Goal: Task Accomplishment & Management: Use online tool/utility

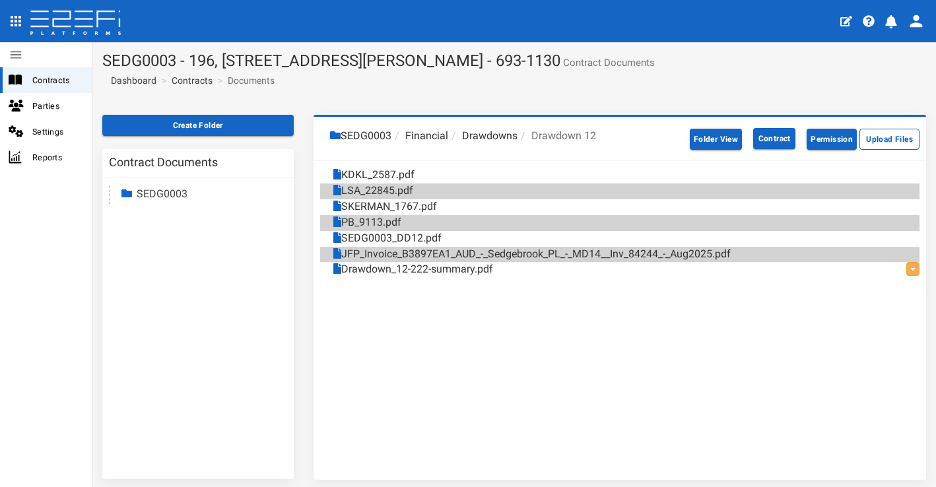
click at [897, 24] on button "69" at bounding box center [893, 20] width 26 height 32
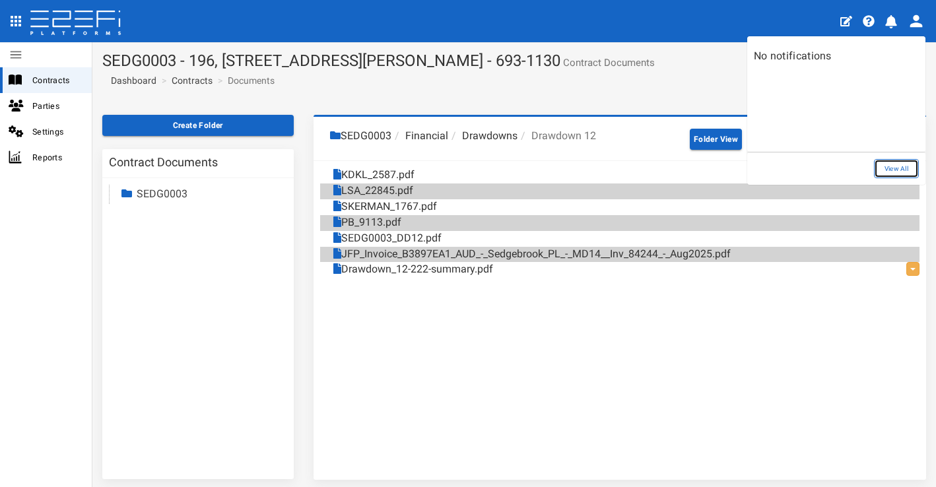
click at [898, 165] on link "View All" at bounding box center [896, 168] width 45 height 19
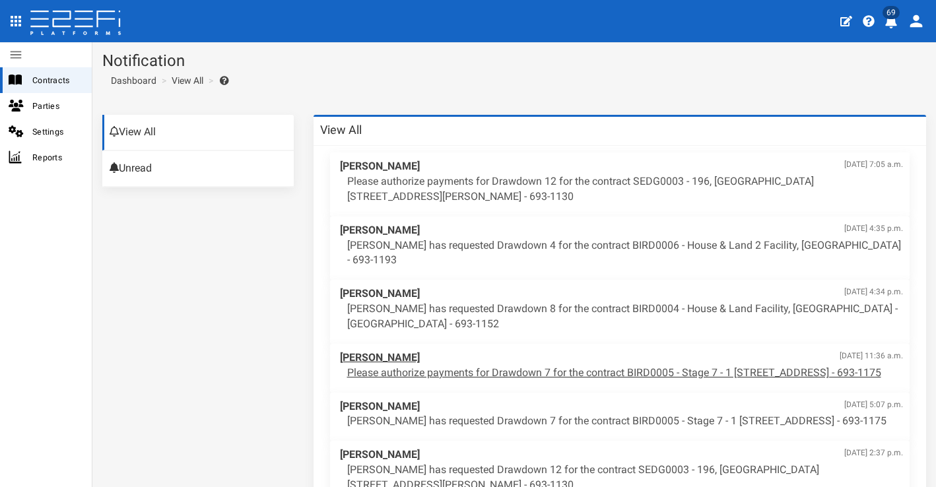
click at [534, 370] on p "Please authorize payments for Drawdown 7 for the contract BIRD0005 - Stage 7 - …" at bounding box center [625, 373] width 556 height 15
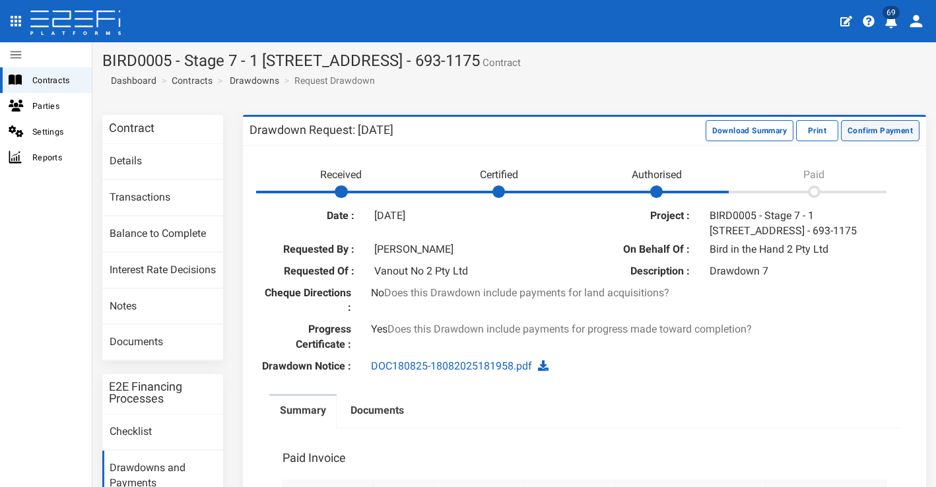
click at [880, 127] on button "Confirm Payment" at bounding box center [880, 130] width 79 height 21
